Goal: Transaction & Acquisition: Subscribe to service/newsletter

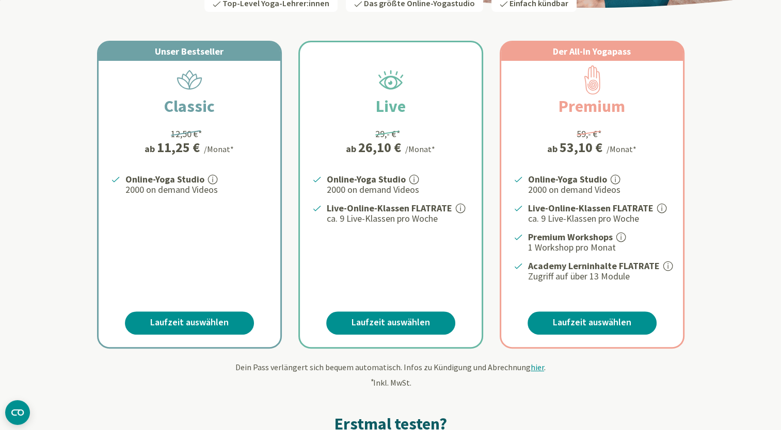
scroll to position [103, 0]
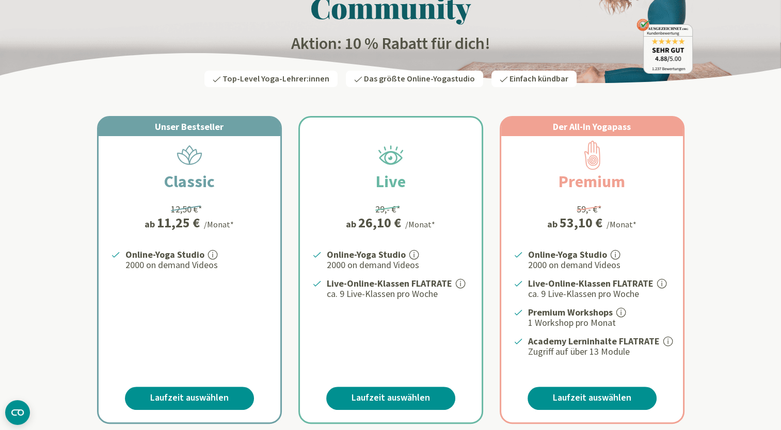
click at [622, 308] on icon at bounding box center [620, 312] width 9 height 9
click at [622, 310] on icon at bounding box center [620, 312] width 9 height 9
click at [623, 311] on icon at bounding box center [620, 312] width 9 height 9
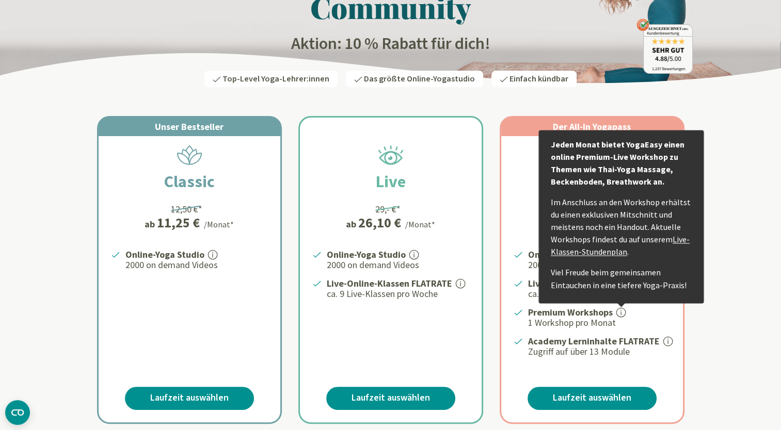
click at [611, 255] on p "Im Anschluss an den Workshop erhältst du einen exklusiven Mitschnitt und meiste…" at bounding box center [620, 227] width 140 height 62
click at [610, 253] on link "Live-Klassen-Stundenplan" at bounding box center [619, 245] width 139 height 23
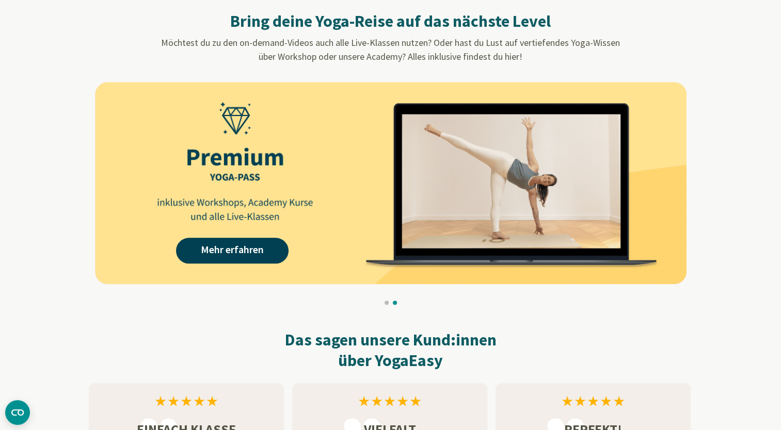
scroll to position [980, 0]
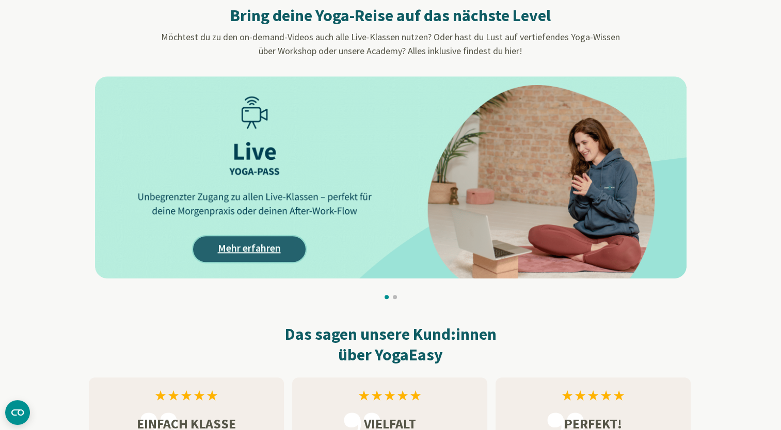
click at [269, 250] on link "Mehr erfahren" at bounding box center [249, 249] width 112 height 26
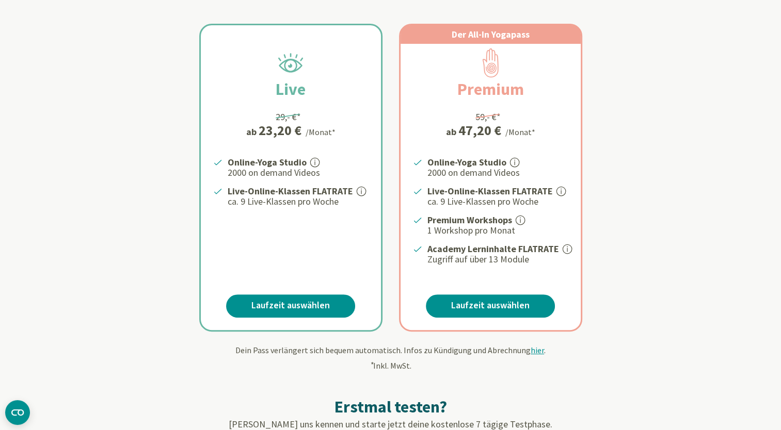
scroll to position [310, 0]
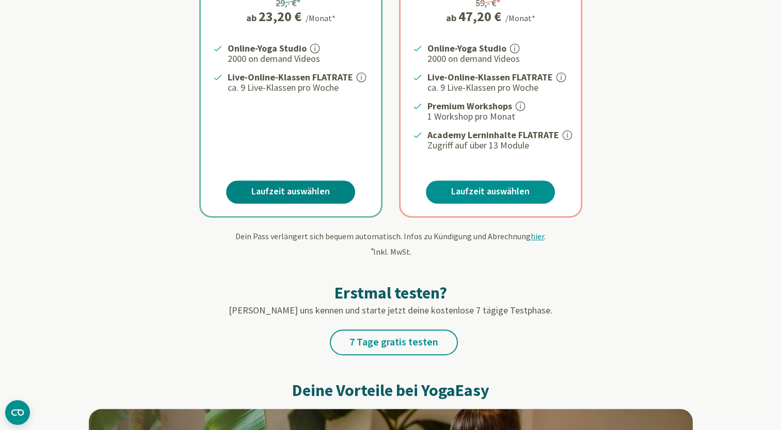
click at [328, 191] on link "Laufzeit auswählen" at bounding box center [290, 192] width 129 height 23
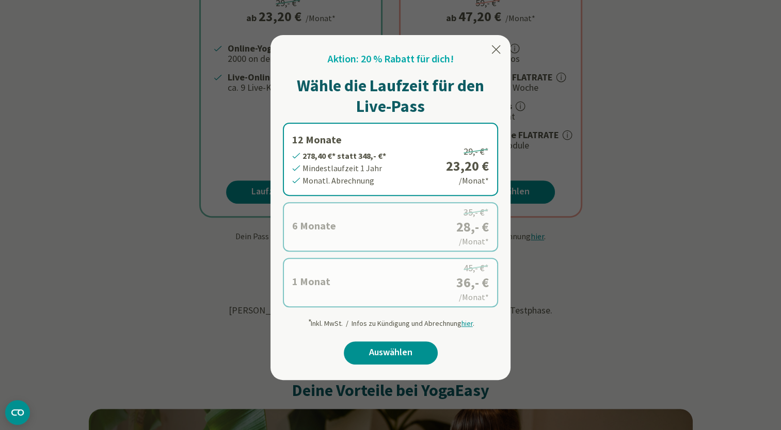
click at [441, 286] on label "1 Monat 36,- €* statt 45,- €* Mindestlaufzeit 1 Monat Monatl. Abrechnung 45,- €…" at bounding box center [390, 283] width 215 height 50
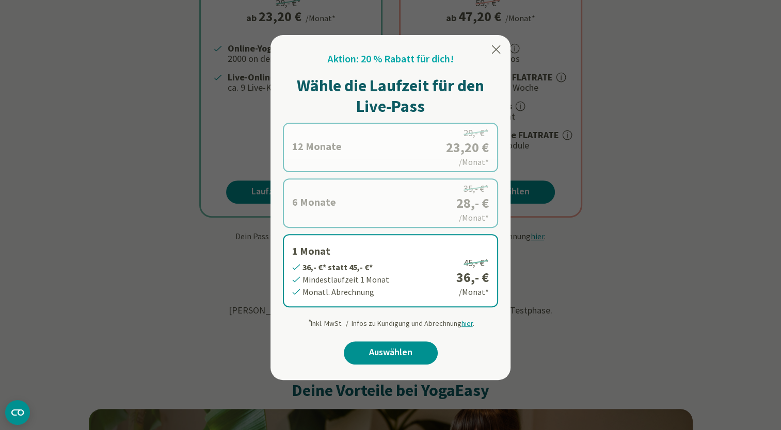
click at [494, 52] on icon at bounding box center [496, 49] width 12 height 12
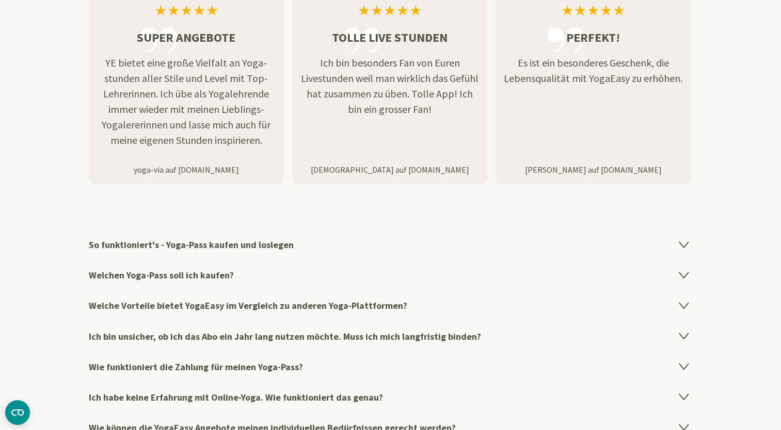
scroll to position [1754, 0]
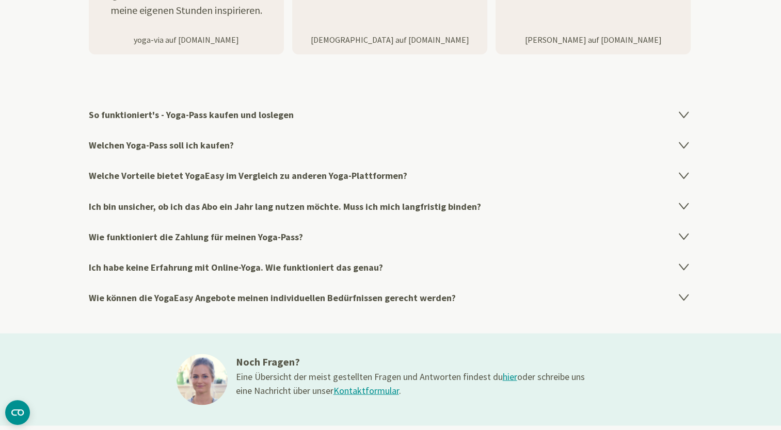
click at [681, 268] on icon at bounding box center [683, 266] width 12 height 12
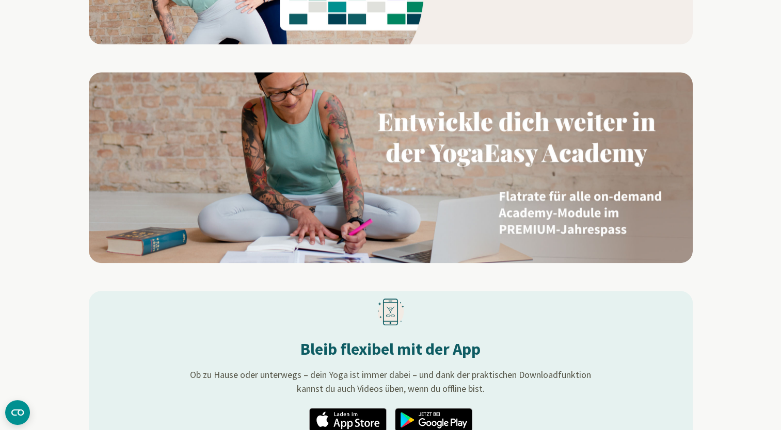
scroll to position [1135, 0]
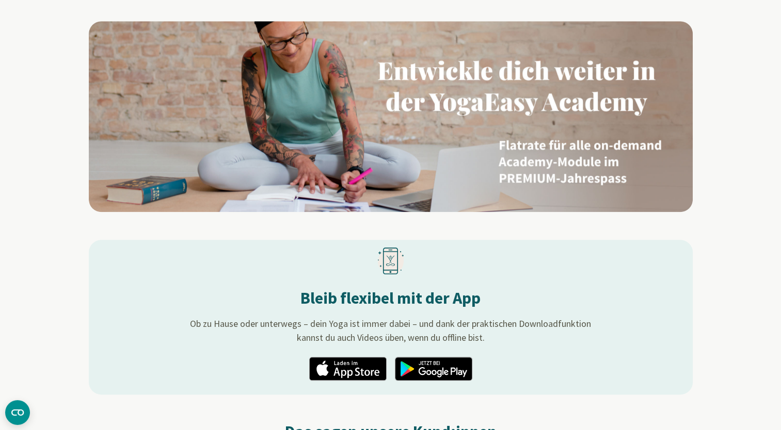
click at [413, 136] on img at bounding box center [391, 116] width 604 height 191
click at [456, 118] on img at bounding box center [391, 116] width 604 height 191
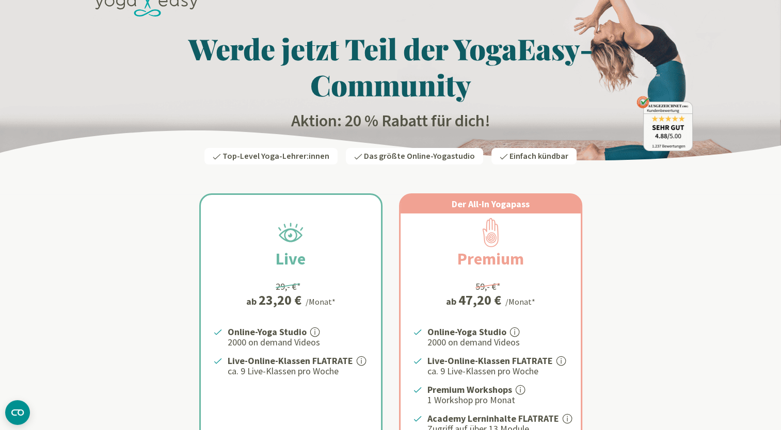
scroll to position [0, 0]
